Goal: Find specific page/section: Find specific page/section

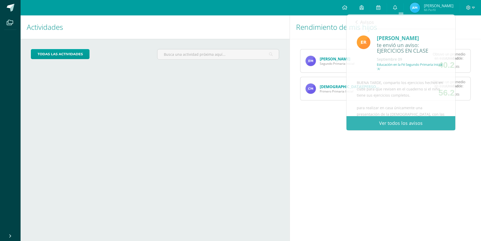
click at [420, 6] on img at bounding box center [415, 8] width 10 height 10
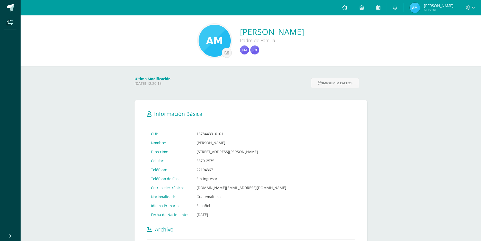
click at [347, 8] on icon at bounding box center [344, 7] width 5 height 5
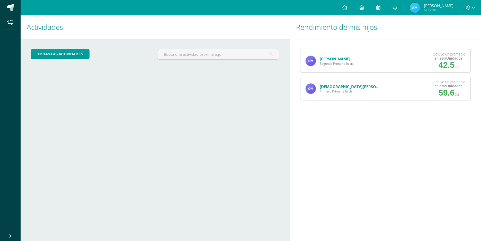
click at [342, 61] on link "[PERSON_NAME]" at bounding box center [335, 58] width 31 height 5
